Goal: Navigation & Orientation: Find specific page/section

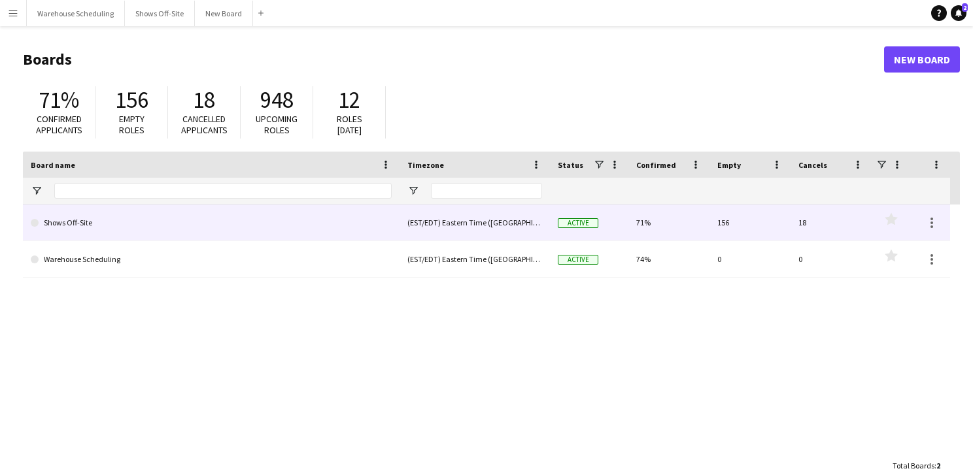
click at [103, 226] on link "Shows Off-Site" at bounding box center [211, 223] width 361 height 37
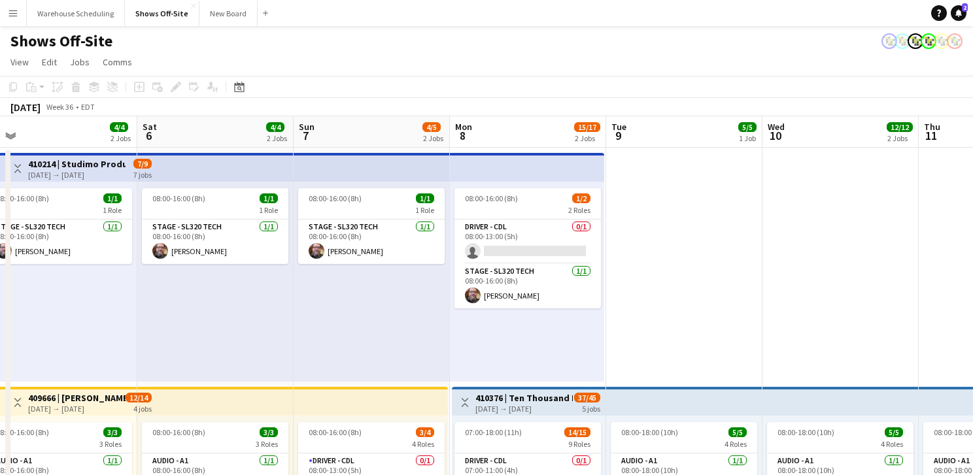
scroll to position [0, 488]
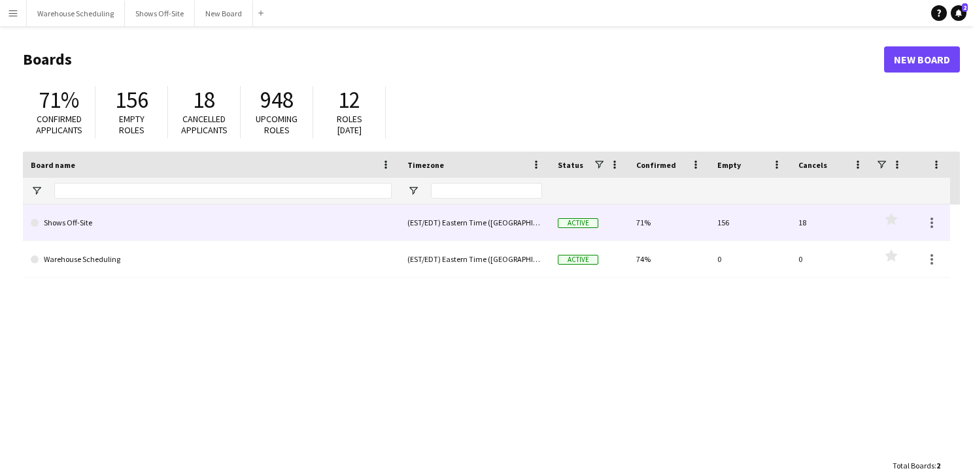
click at [164, 222] on link "Shows Off-Site" at bounding box center [211, 223] width 361 height 37
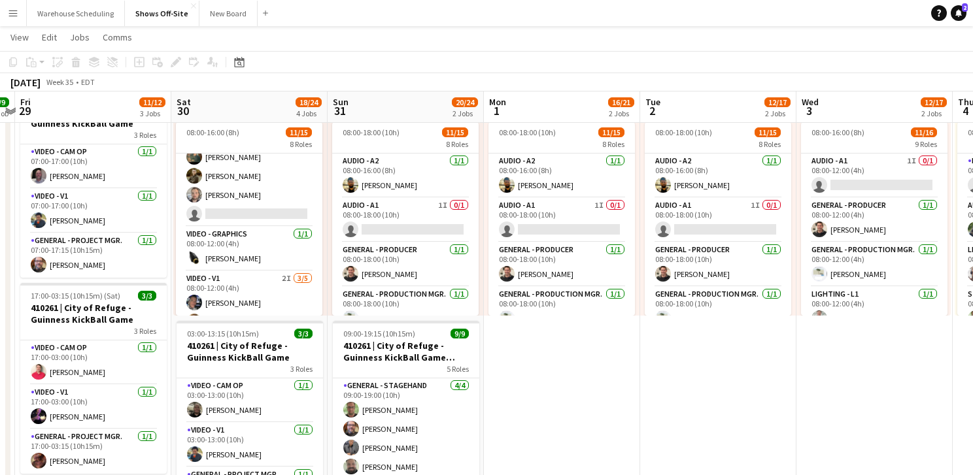
scroll to position [326, 0]
